Goal: Transaction & Acquisition: Purchase product/service

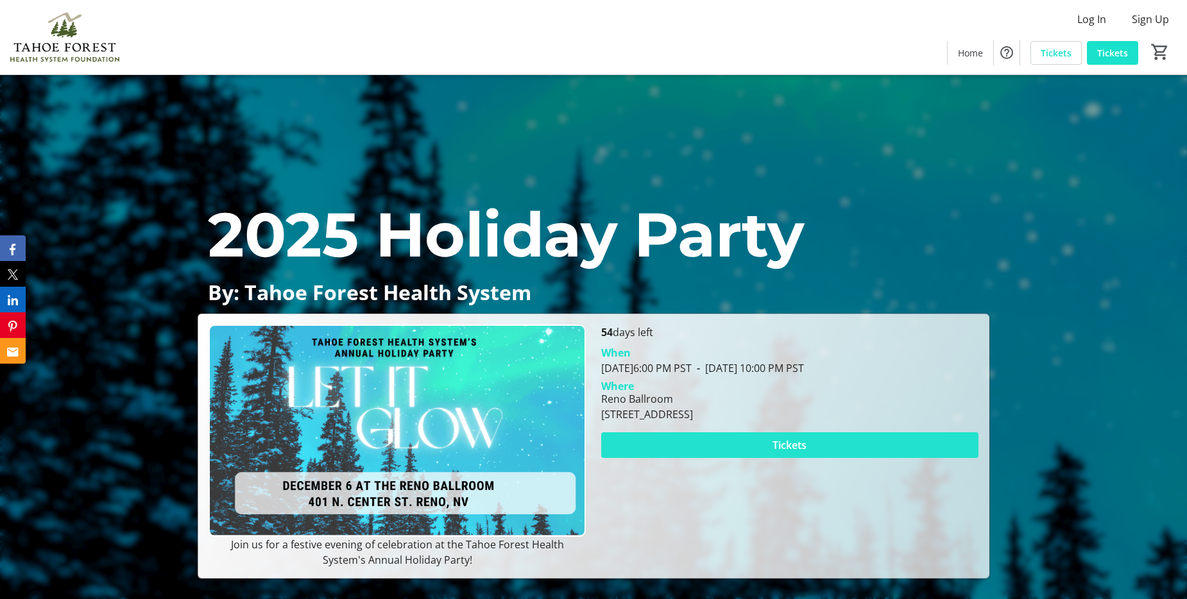
click at [765, 443] on span at bounding box center [789, 445] width 377 height 31
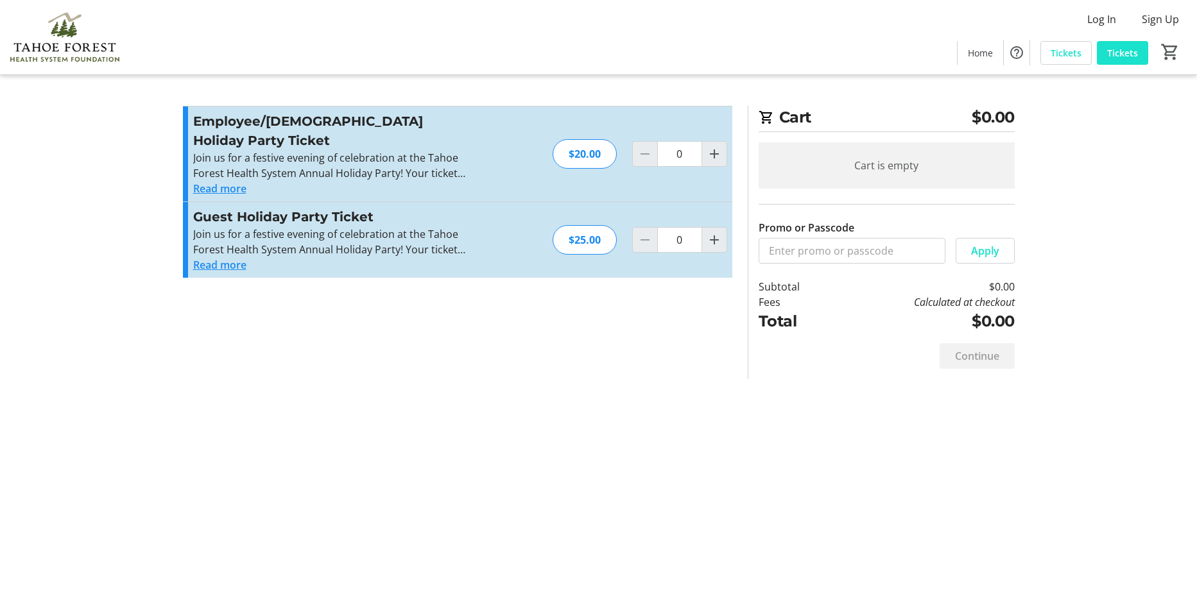
click at [647, 150] on div at bounding box center [645, 154] width 26 height 26
click at [646, 141] on div at bounding box center [645, 154] width 26 height 26
click at [719, 146] on mat-icon "Increment by one" at bounding box center [713, 153] width 15 height 15
type input "1"
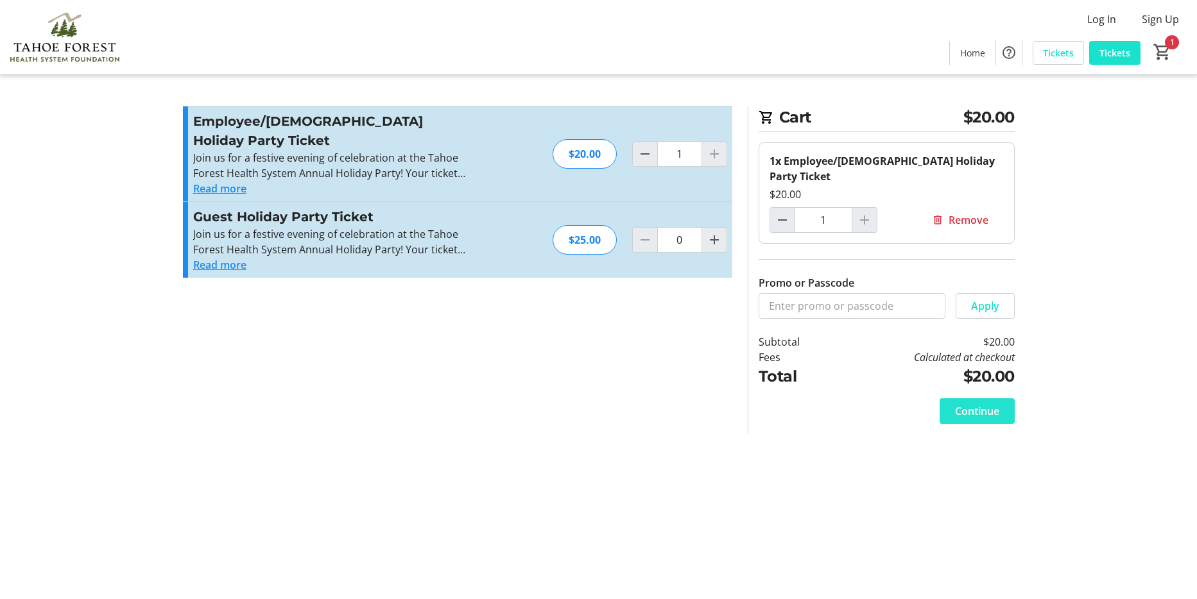
click at [986, 404] on span "Continue" at bounding box center [977, 411] width 44 height 15
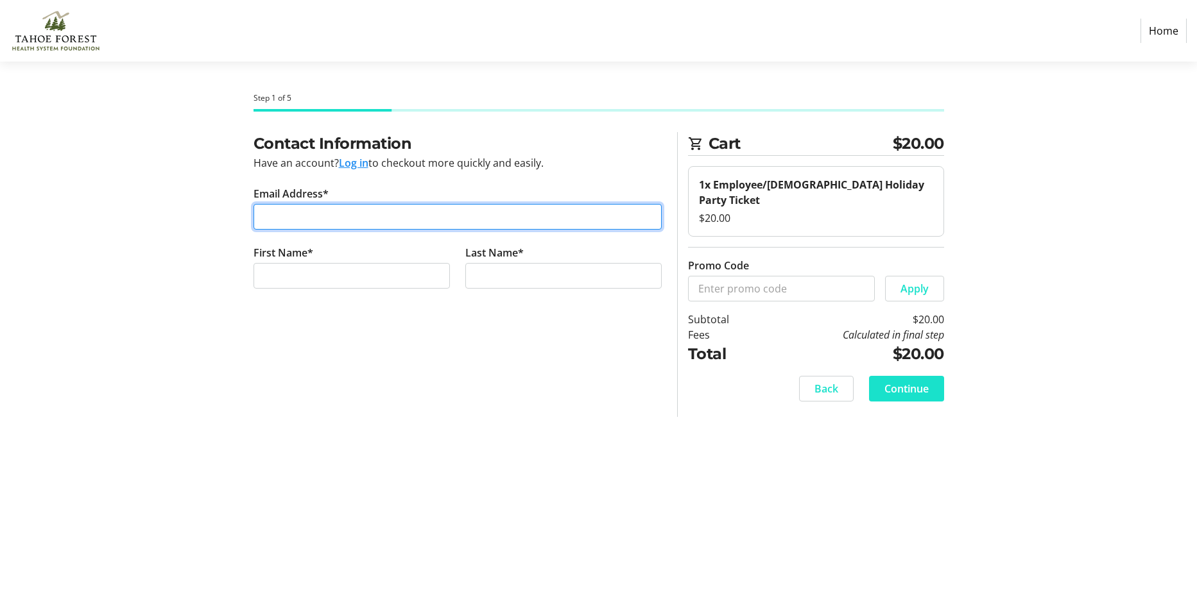
click at [362, 218] on input "Email Address*" at bounding box center [457, 217] width 408 height 26
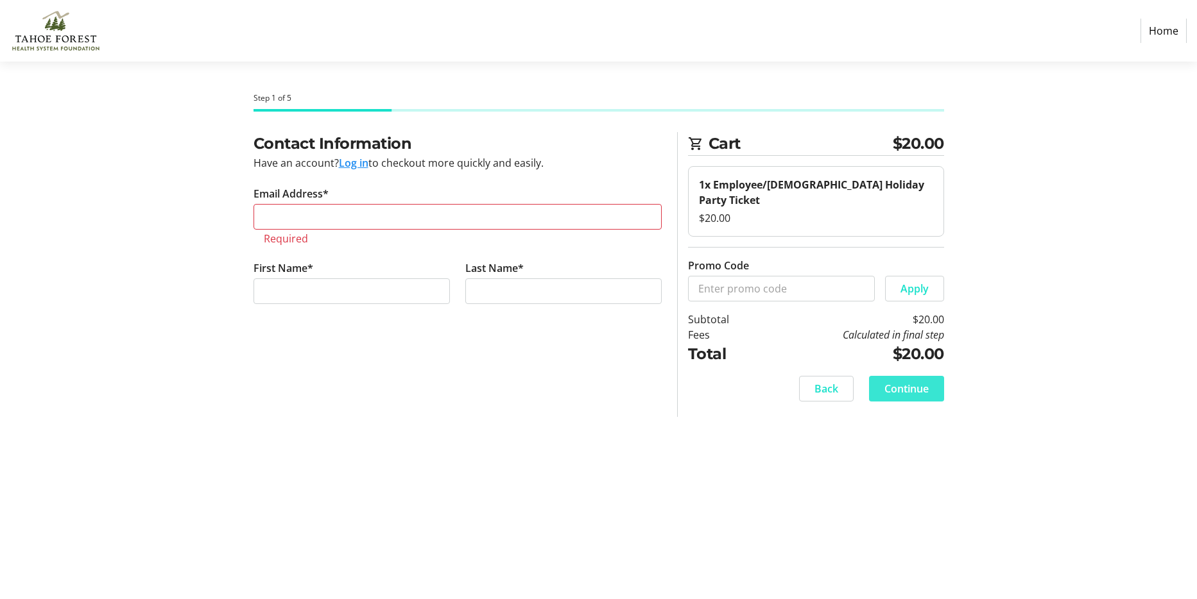
click at [887, 381] on span "Continue" at bounding box center [906, 388] width 44 height 15
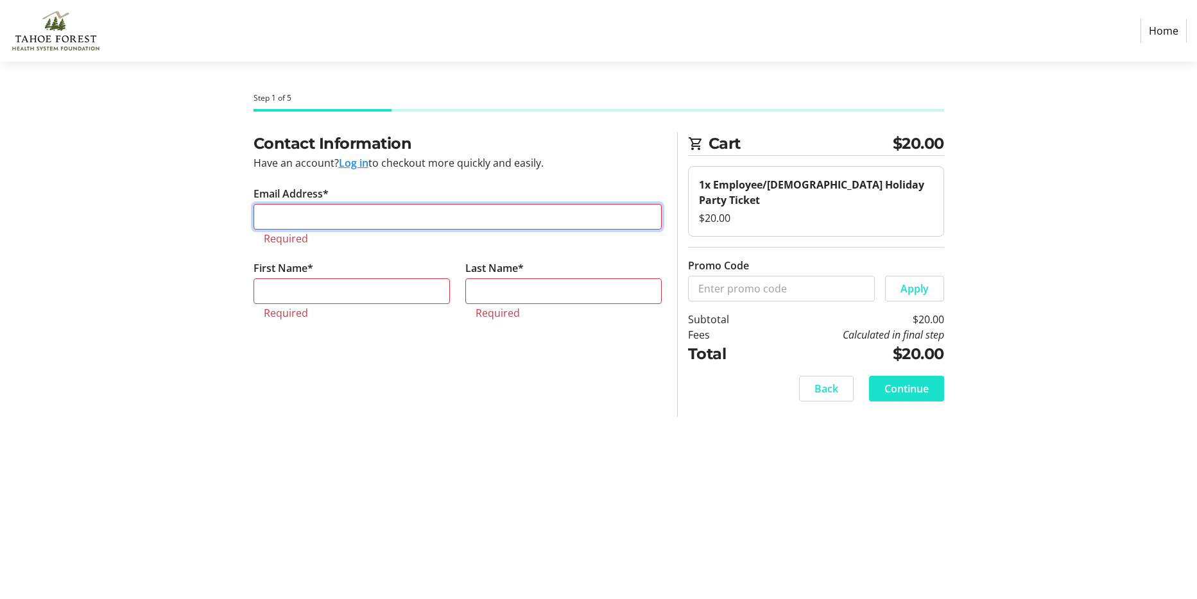
click at [357, 211] on input "Email Address*" at bounding box center [457, 217] width 408 height 26
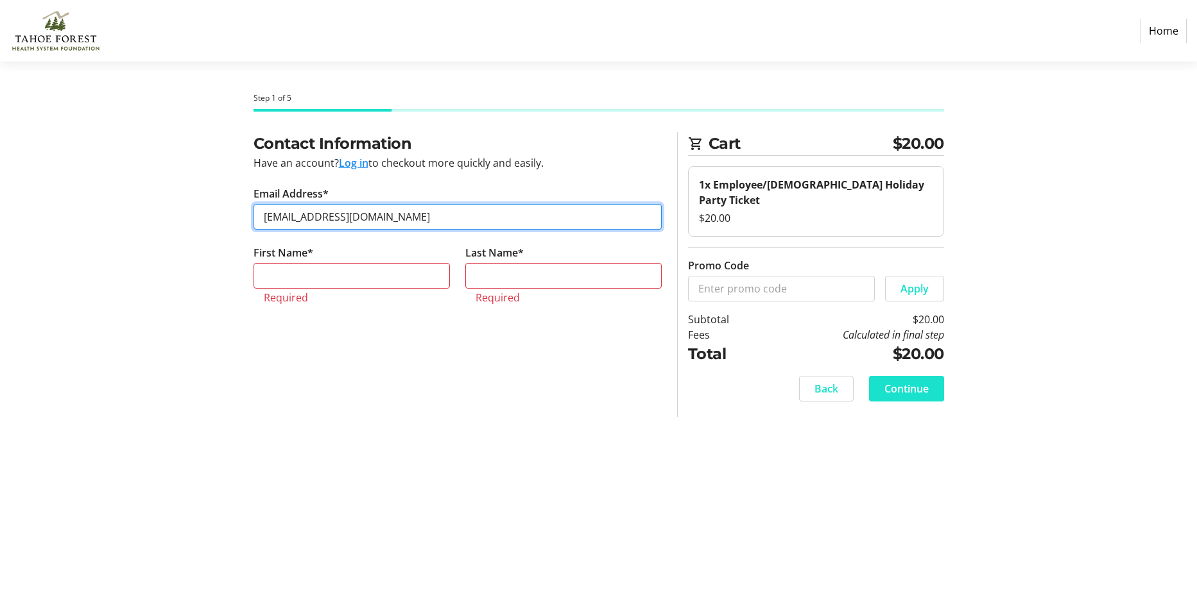
type input "[EMAIL_ADDRESS][DOMAIN_NAME]"
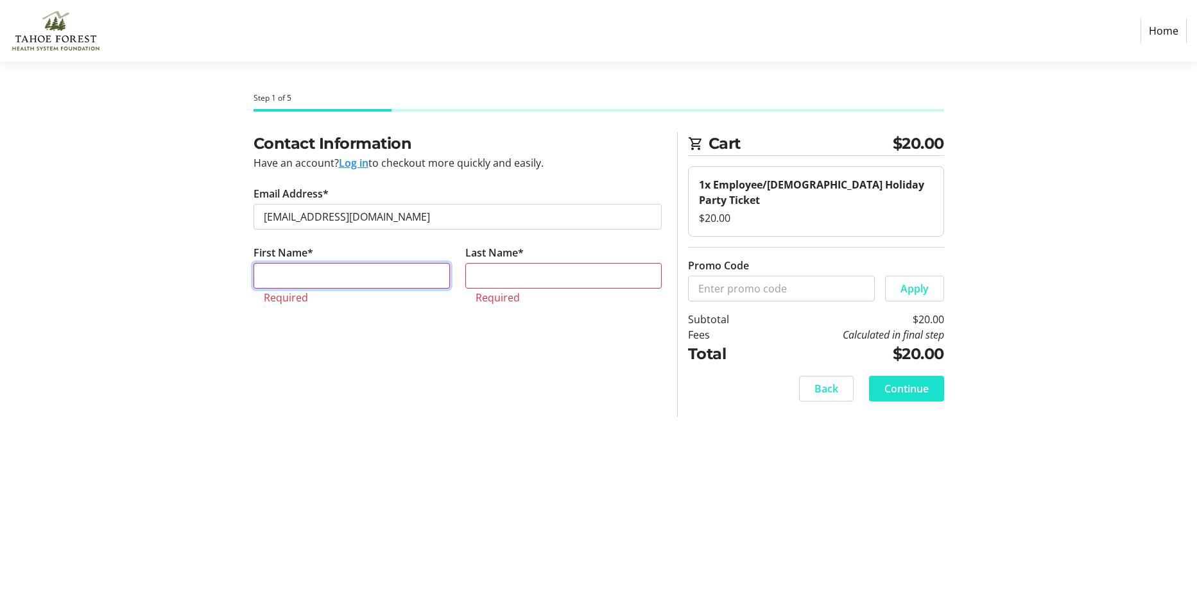
click at [398, 271] on input "First Name*" at bounding box center [351, 276] width 196 height 26
type input "[PERSON_NAME]"
click at [507, 275] on input "Last Name*" at bounding box center [563, 276] width 196 height 26
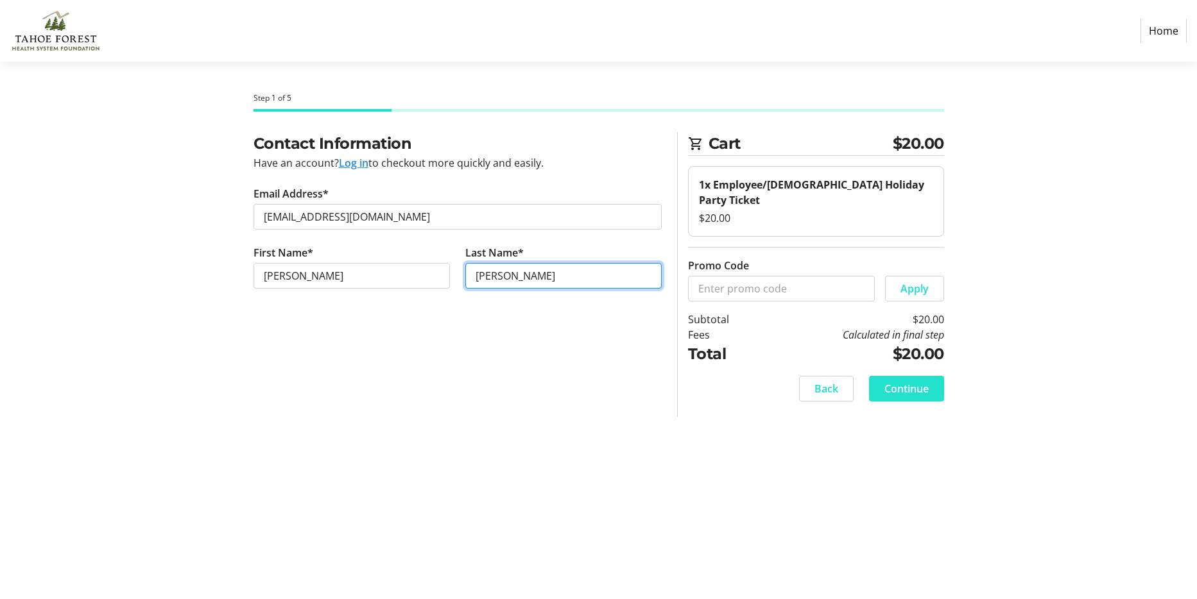
type input "[PERSON_NAME]"
click at [907, 381] on span "Continue" at bounding box center [906, 388] width 44 height 15
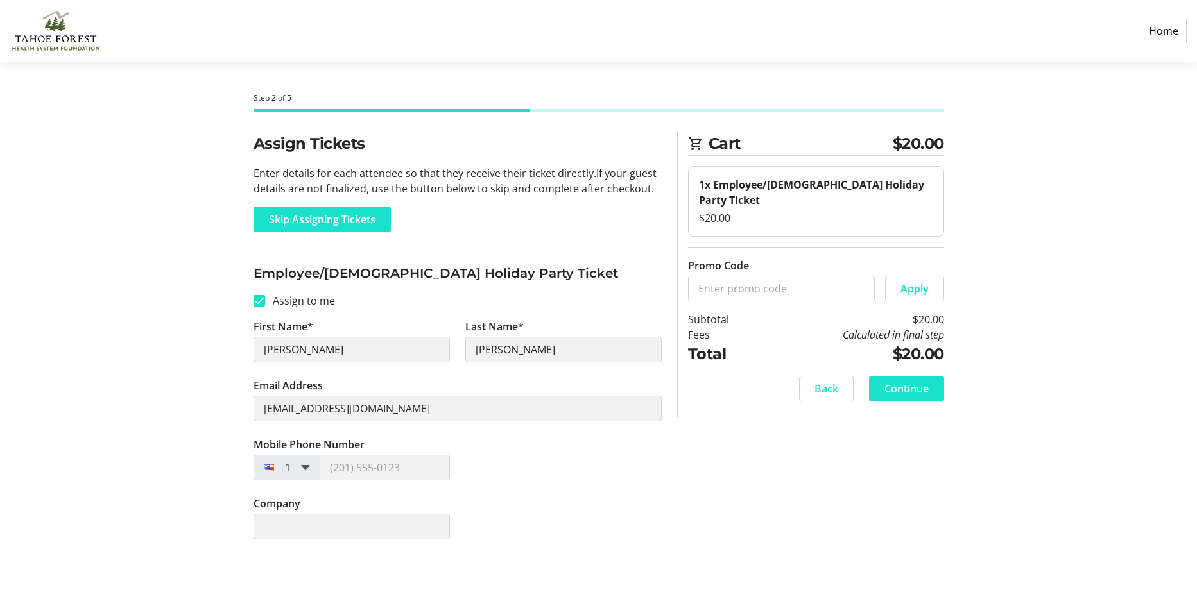
click at [303, 466] on span at bounding box center [305, 468] width 9 height 6
click at [289, 468] on div at bounding box center [272, 468] width 37 height 14
click at [916, 381] on span "Continue" at bounding box center [906, 388] width 44 height 15
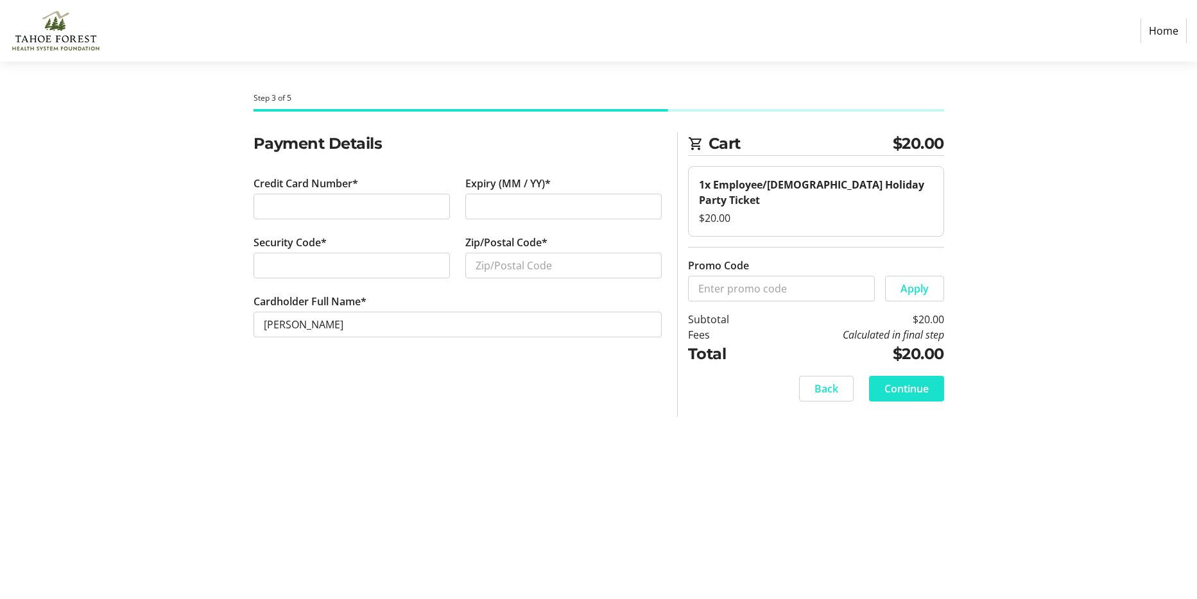
click at [562, 192] on div "Expiry (MM / YY)*" at bounding box center [563, 205] width 212 height 59
click at [551, 265] on input "Zip/Postal Code*" at bounding box center [563, 266] width 196 height 26
type input "96161"
click at [912, 381] on span "Continue" at bounding box center [906, 388] width 44 height 15
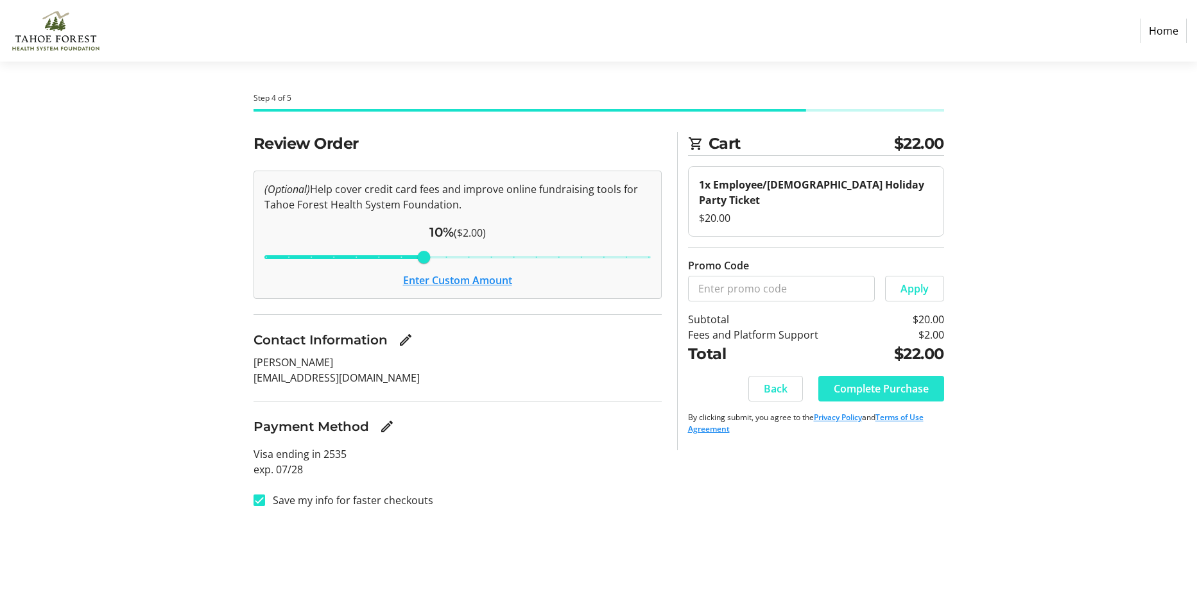
click at [847, 381] on span "Complete Purchase" at bounding box center [880, 388] width 95 height 15
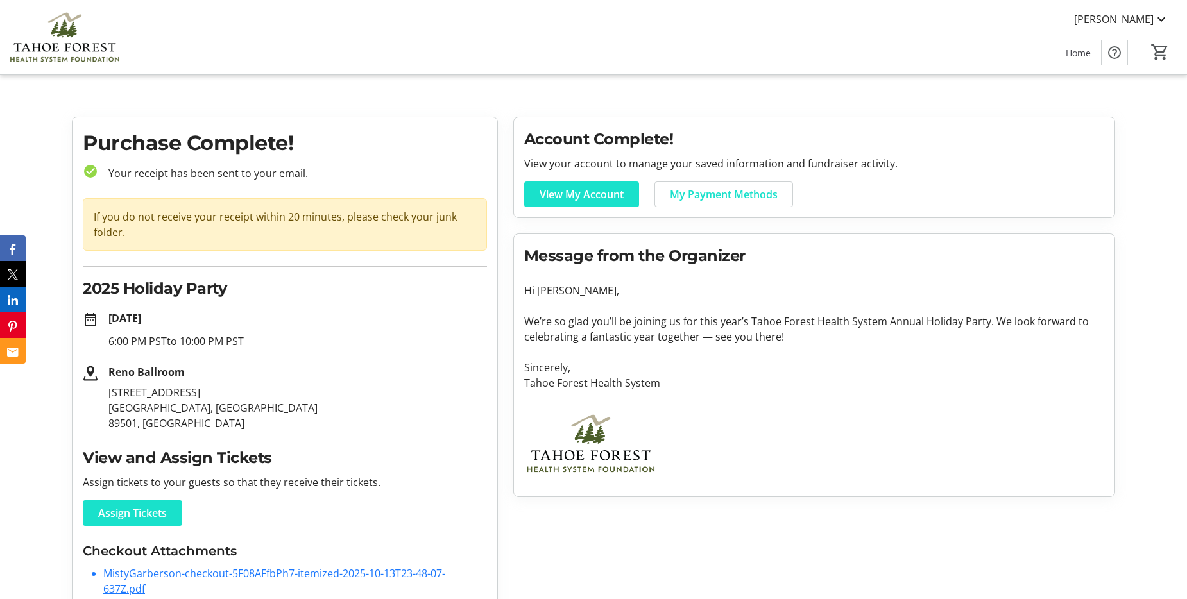
scroll to position [60, 0]
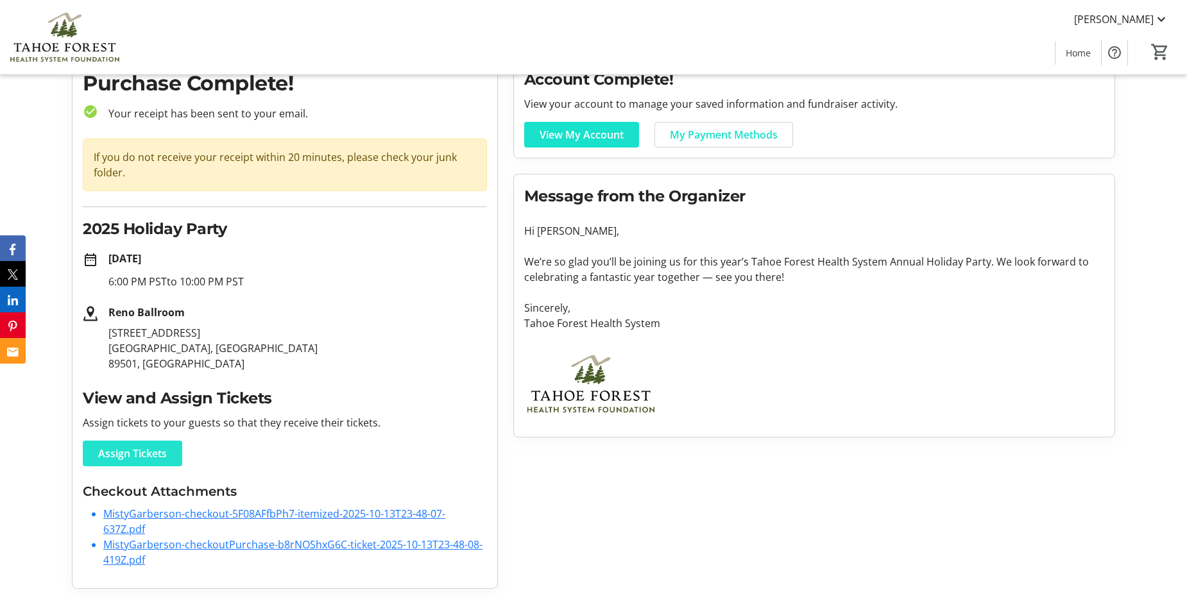
click at [130, 456] on span "Assign Tickets" at bounding box center [132, 453] width 69 height 15
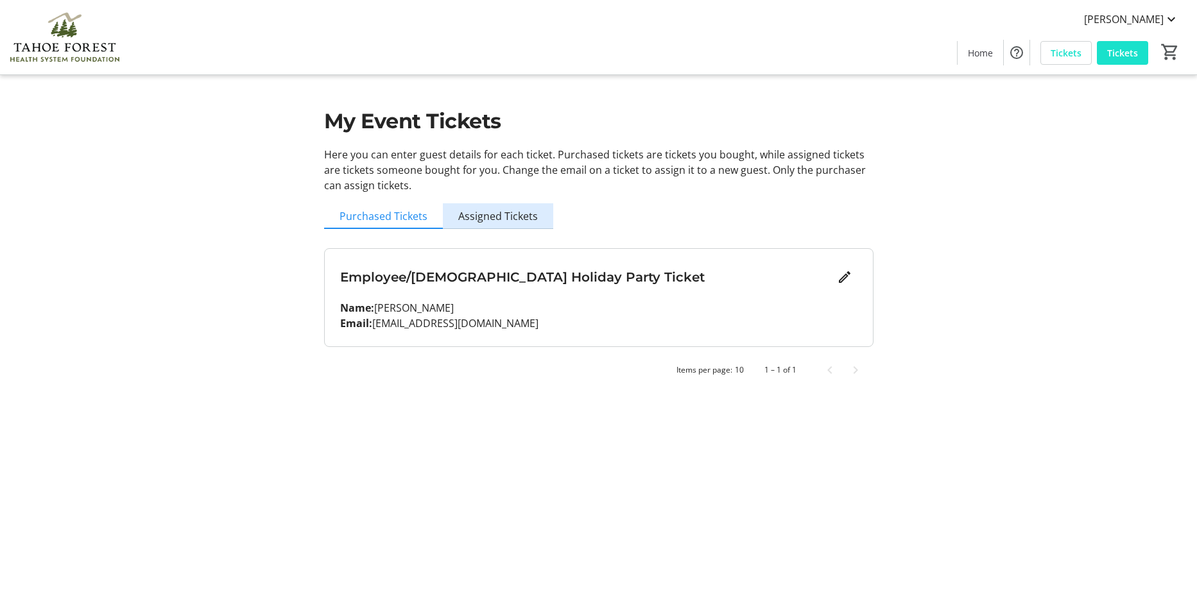
click at [507, 219] on span "Assigned Tickets" at bounding box center [498, 216] width 80 height 10
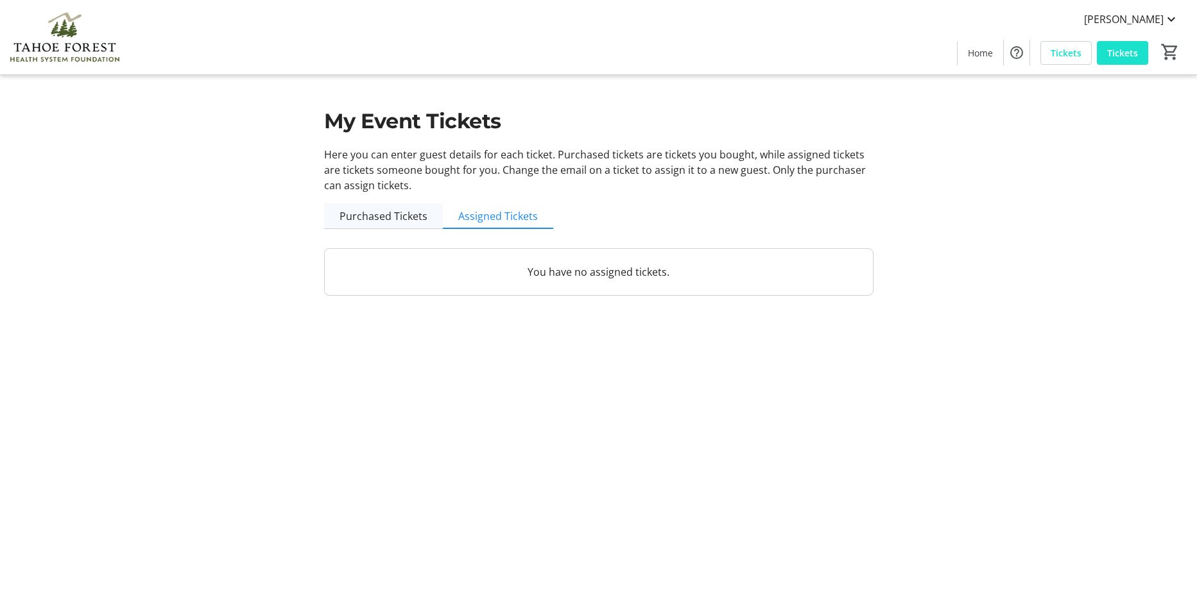
click at [388, 218] on span "Purchased Tickets" at bounding box center [383, 216] width 88 height 10
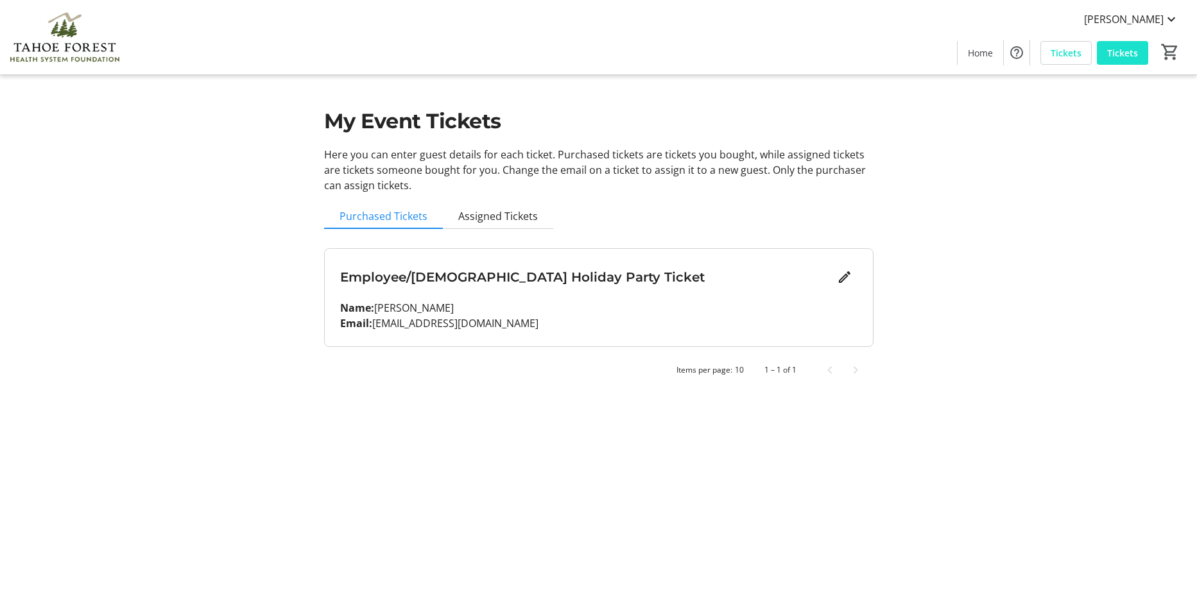
click at [466, 306] on p "Name: [PERSON_NAME]" at bounding box center [598, 307] width 517 height 15
